Goal: Information Seeking & Learning: Learn about a topic

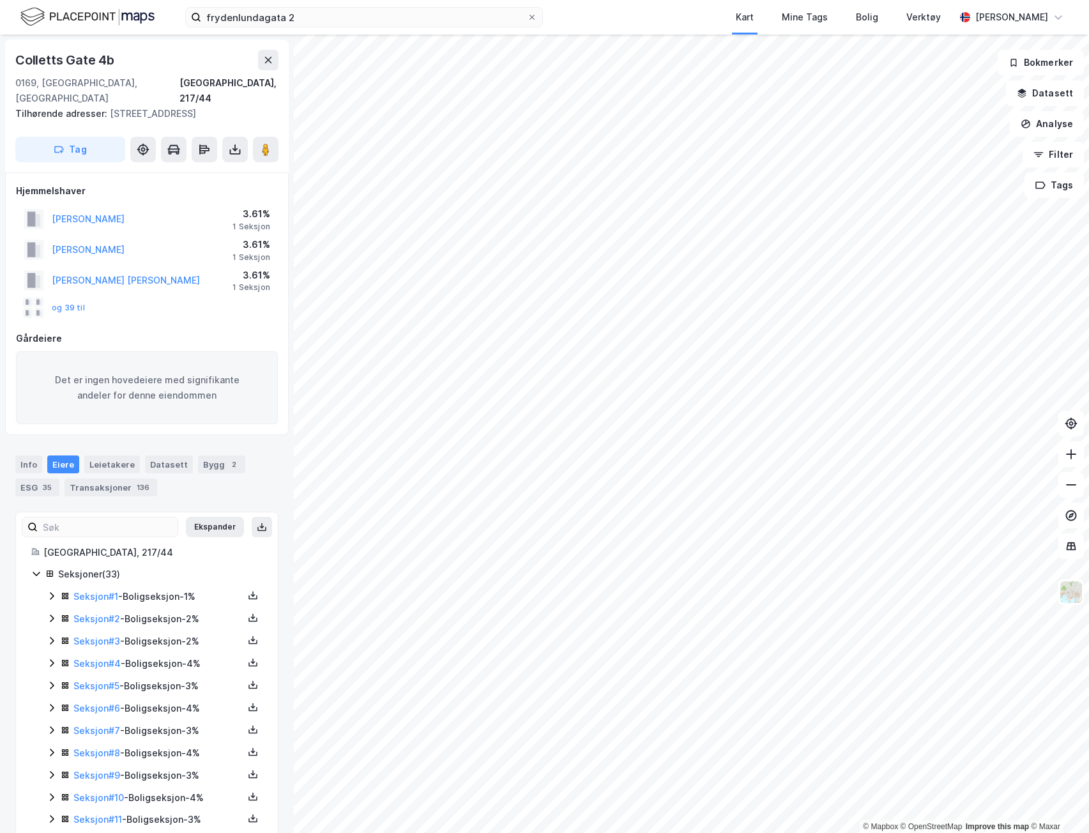
scroll to position [3, 0]
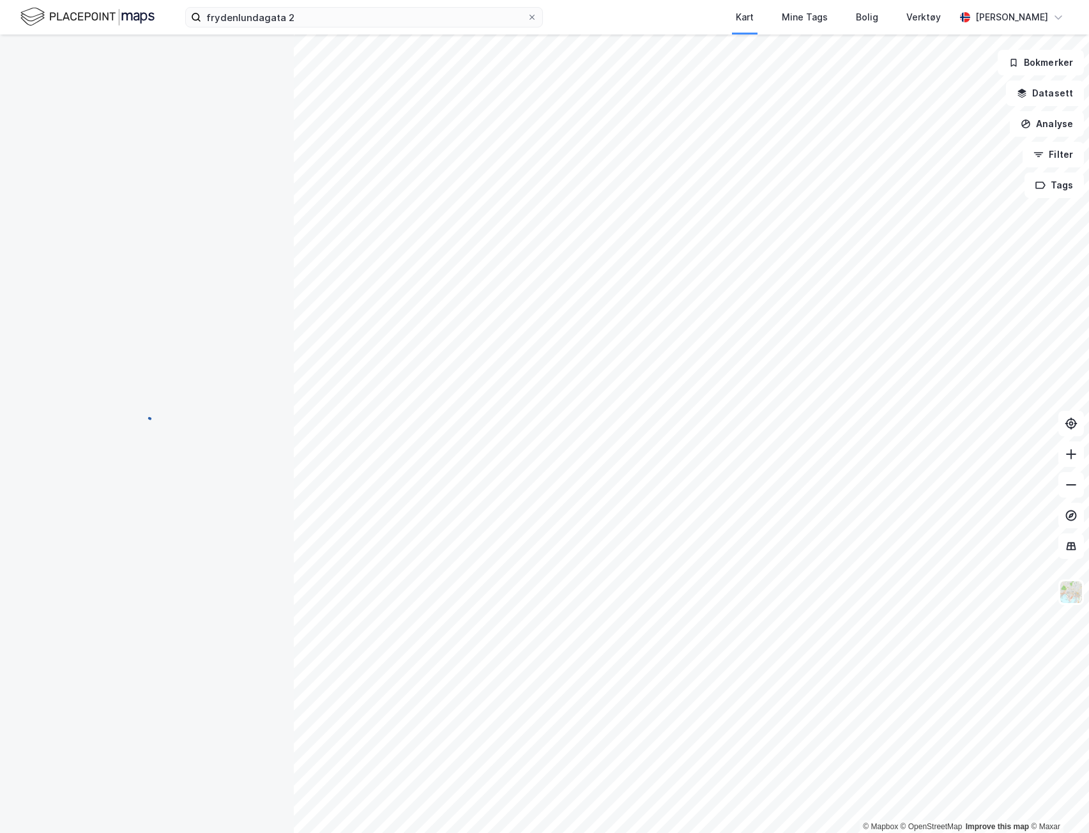
scroll to position [3, 0]
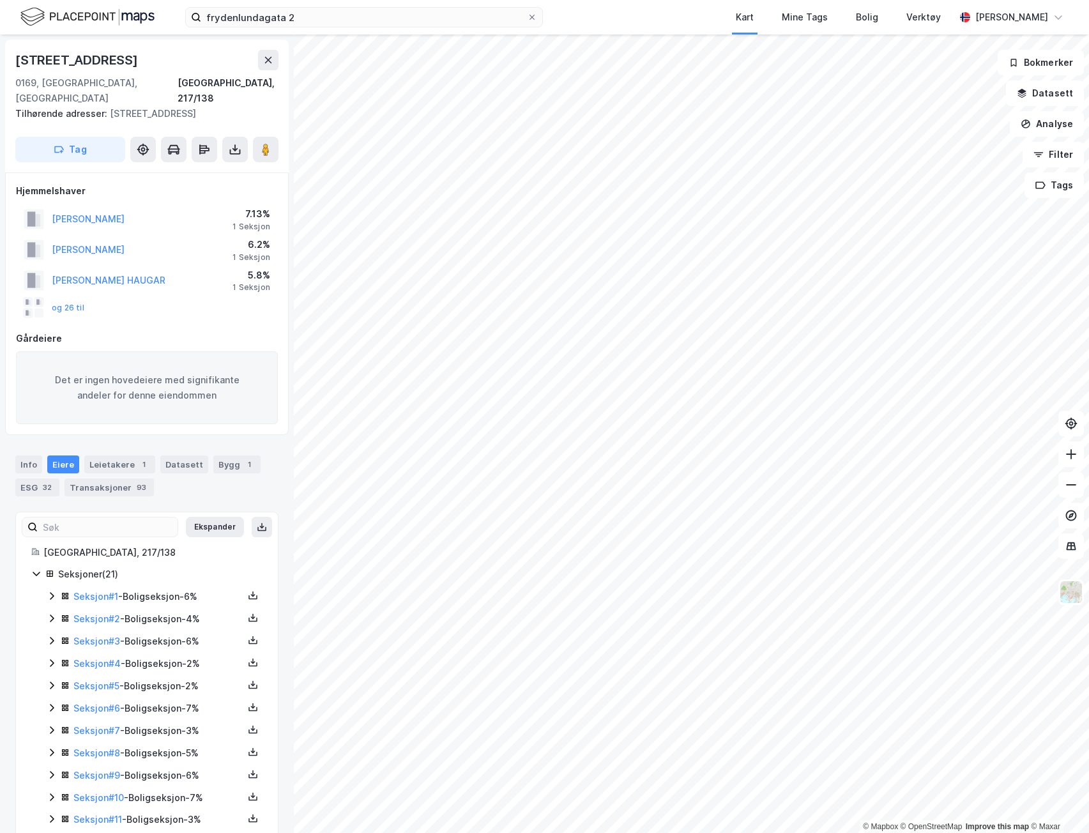
scroll to position [3, 0]
